Goal: Check status: Check status

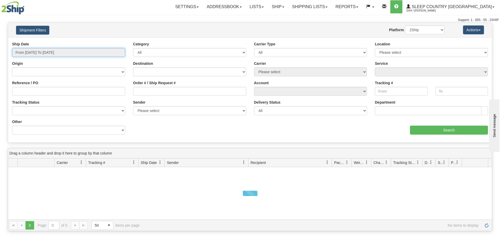
click at [48, 53] on input "From [DATE] To [DATE]" at bounding box center [68, 52] width 113 height 9
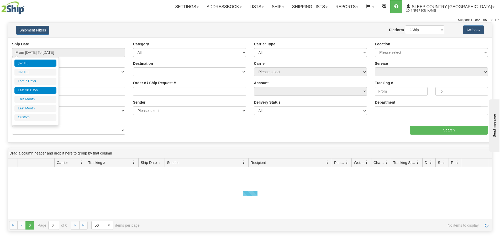
click at [37, 89] on li "Last 30 Days" at bounding box center [35, 90] width 42 height 7
type input "From [DATE] To [DATE]"
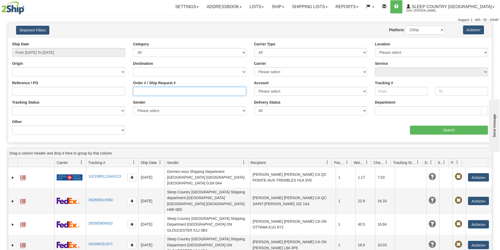
click at [165, 89] on input "Order # / Ship Request #" at bounding box center [189, 91] width 113 height 9
paste input "9000I011909"
type input "9000I011909"
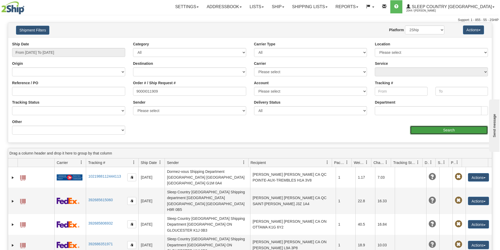
click at [420, 134] on input "Search" at bounding box center [449, 130] width 78 height 9
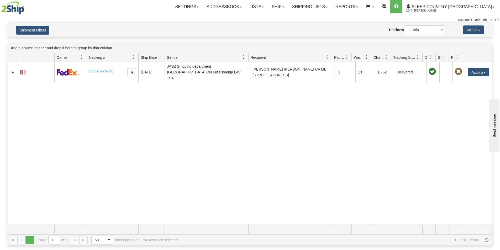
click at [181, 14] on div "Toggle navigation Settings Shipping Preferences Fields Preferences New" at bounding box center [250, 11] width 500 height 23
click at [335, 18] on div "Support: 1 - 855 - 55 - 2SHIP" at bounding box center [250, 20] width 498 height 4
